Goal: Find specific page/section: Find specific page/section

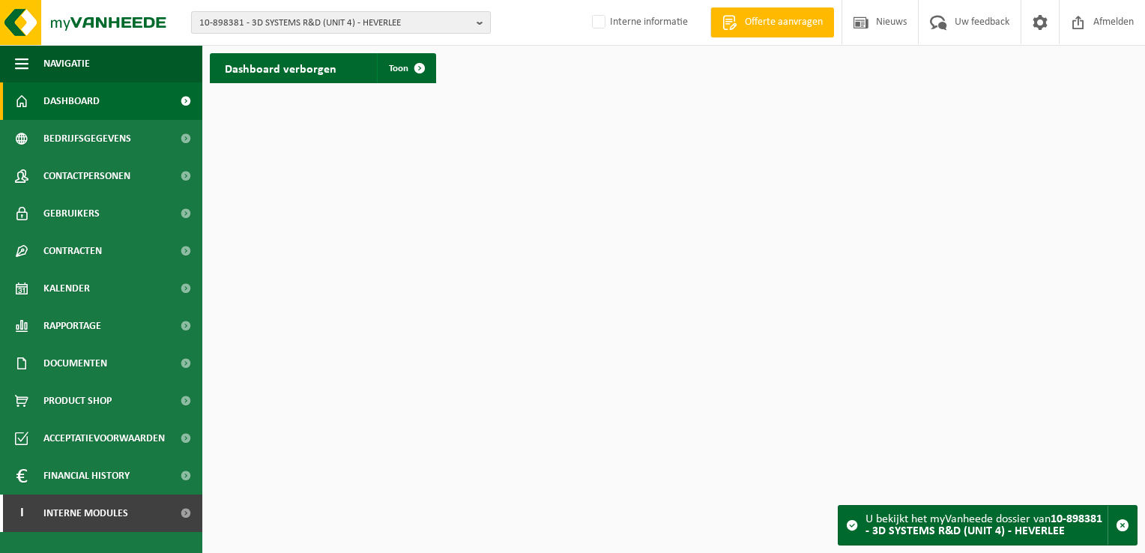
click at [261, 28] on span "10-898381 - 3D SYSTEMS R&D (UNIT 4) - HEVERLEE" at bounding box center [334, 23] width 271 height 22
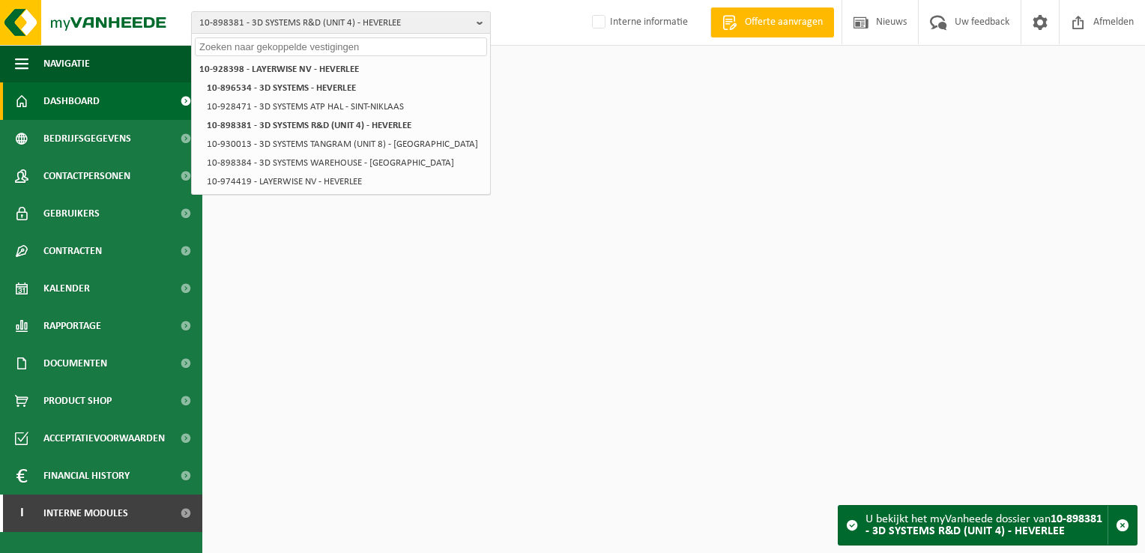
click at [264, 39] on input "text" at bounding box center [341, 46] width 292 height 19
click at [264, 49] on input "text" at bounding box center [341, 46] width 292 height 19
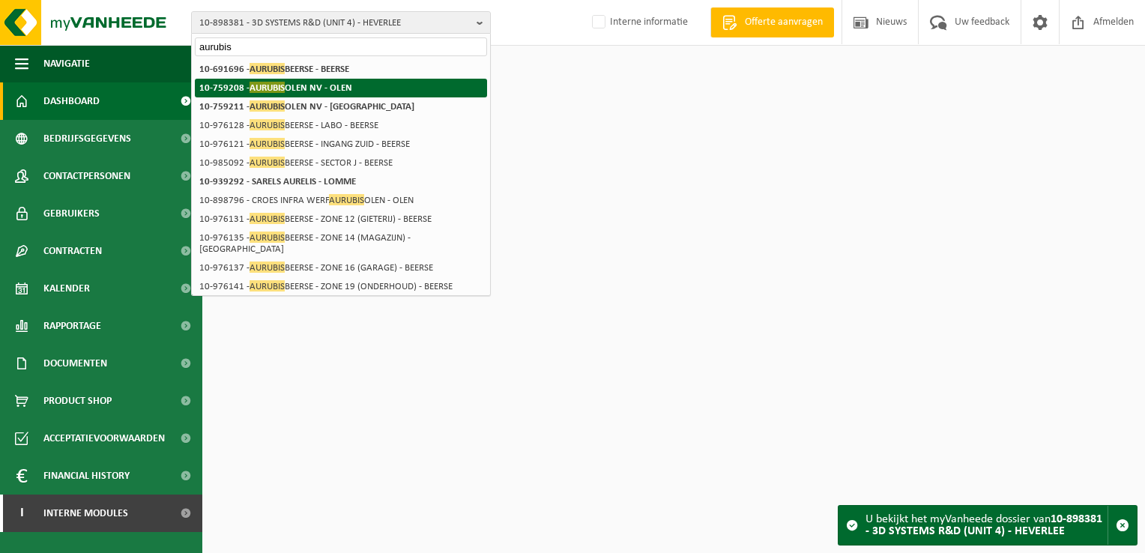
type input "aurubis"
click at [283, 90] on span "AURUBIS" at bounding box center [266, 87] width 35 height 11
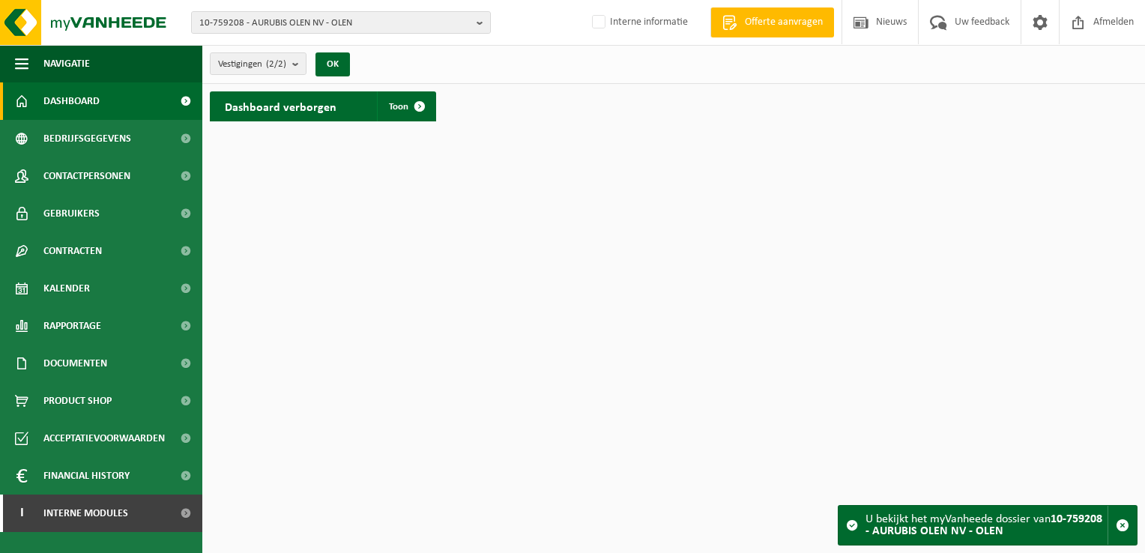
click at [447, 106] on div "Dashboard verborgen Toon" at bounding box center [673, 106] width 935 height 45
click at [419, 105] on span at bounding box center [420, 106] width 30 height 30
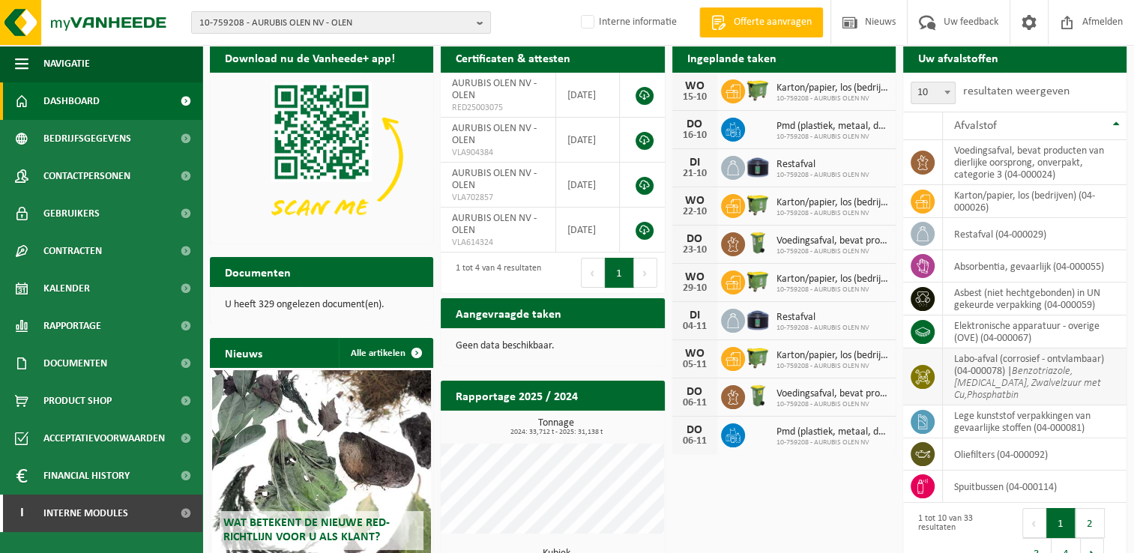
scroll to position [75, 0]
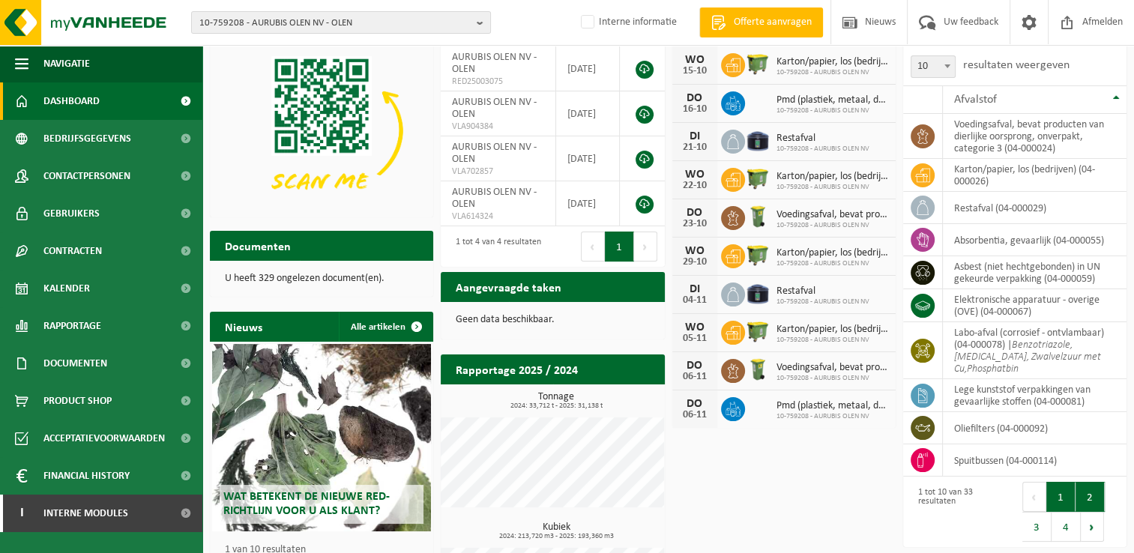
click at [1082, 497] on button "2" at bounding box center [1089, 497] width 29 height 30
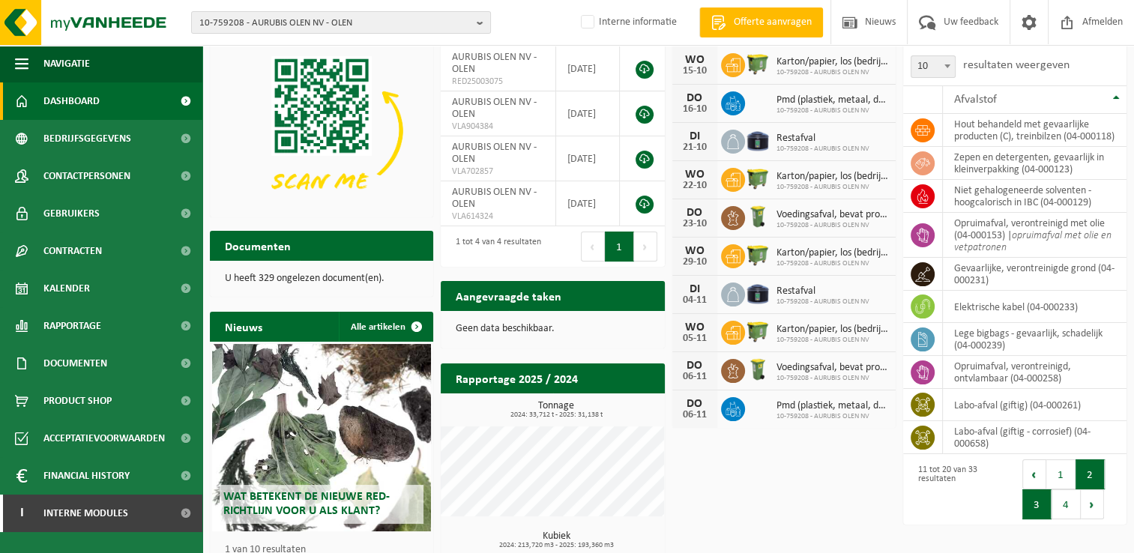
click at [1028, 518] on button "3" at bounding box center [1036, 504] width 29 height 30
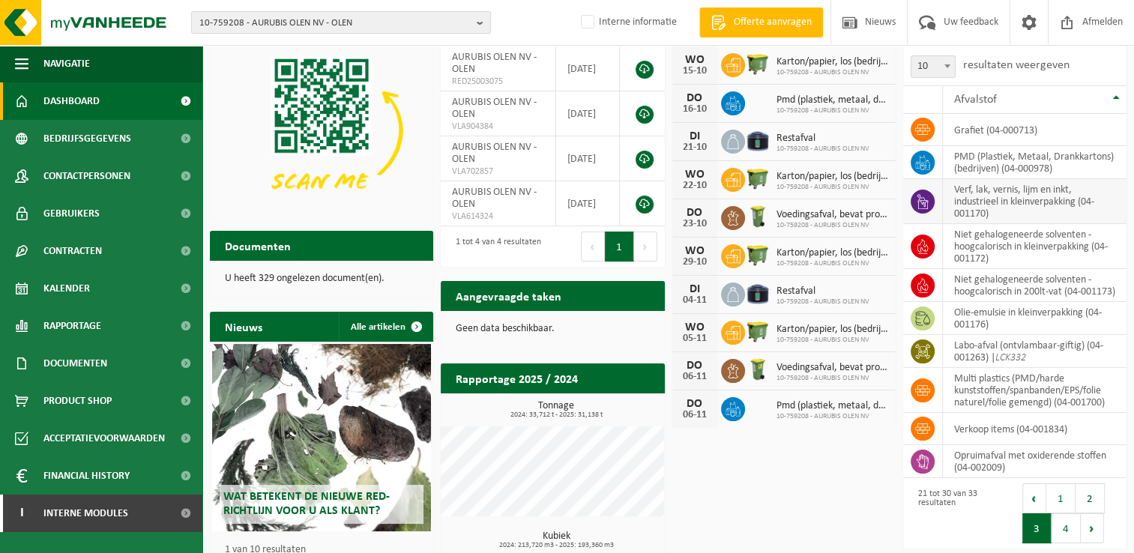
click at [1037, 211] on td "verf, lak, vernis, lijm en inkt, industrieel in kleinverpakking (04-001170)" at bounding box center [1034, 201] width 184 height 45
drag, startPoint x: 993, startPoint y: 214, endPoint x: 914, endPoint y: 184, distance: 83.9
click at [914, 184] on tr "verf, lak, vernis, lijm en inkt, industrieel in kleinverpakking (04-001170)" at bounding box center [1014, 201] width 223 height 45
copy td "verf, lak, vernis, lijm en inkt, industrieel in kleinverpakking (04-001170)"
